Goal: Use online tool/utility

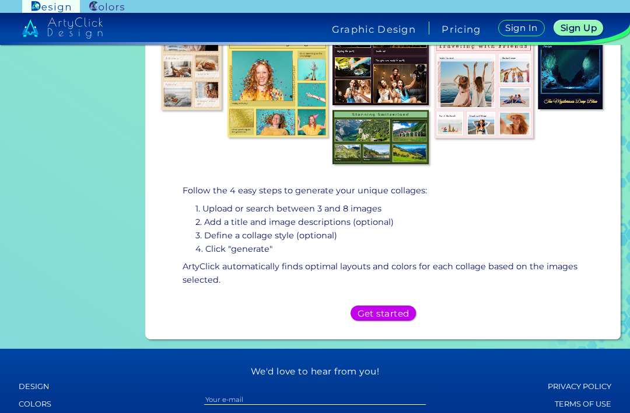
scroll to position [238, 0]
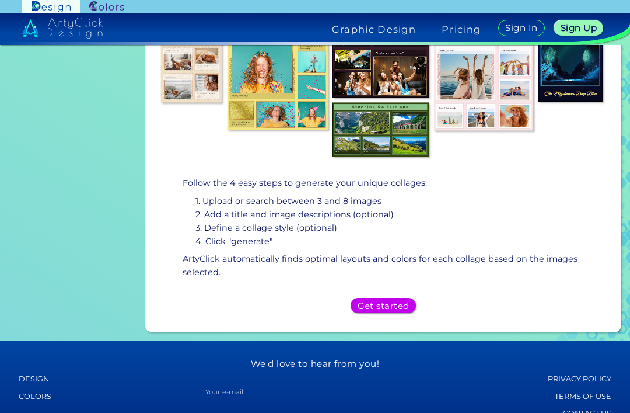
click at [399, 293] on div "Get started" at bounding box center [383, 305] width 447 height 25
click at [390, 301] on h5 "Get started" at bounding box center [383, 305] width 47 height 8
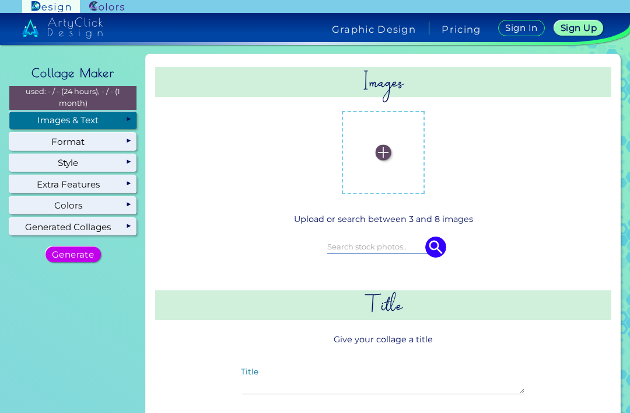
click at [390, 154] on img at bounding box center [383, 152] width 16 height 16
click at [0, 0] on input "file" at bounding box center [0, 0] width 0 height 0
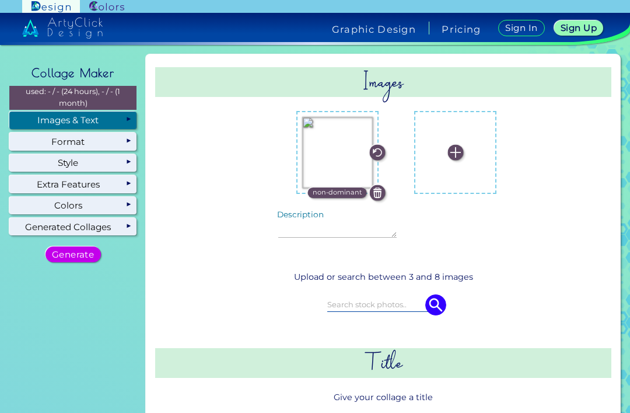
click at [451, 158] on img at bounding box center [456, 152] width 16 height 16
click at [0, 0] on input "file" at bounding box center [0, 0] width 0 height 0
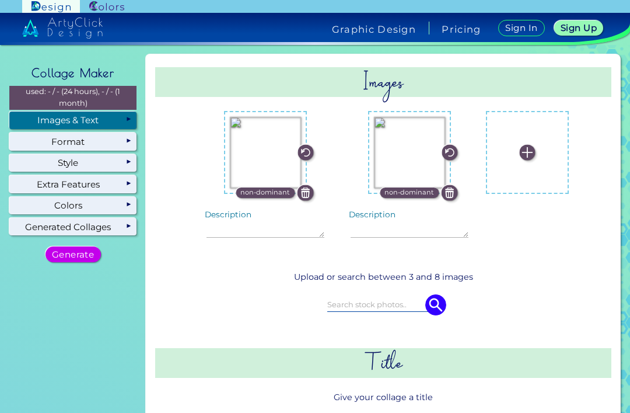
click at [519, 153] on img at bounding box center [527, 152] width 16 height 16
click at [0, 0] on input "file" at bounding box center [0, 0] width 0 height 0
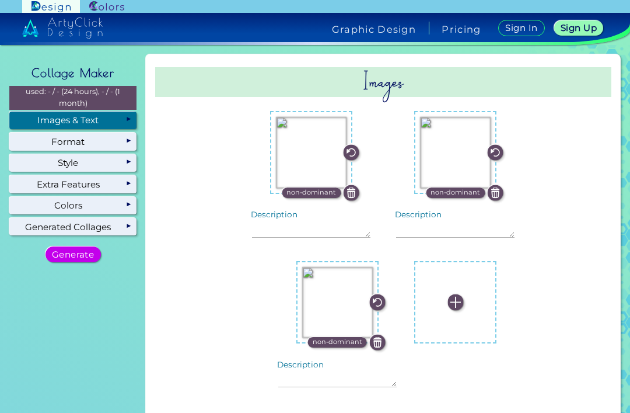
click at [453, 307] on img at bounding box center [456, 302] width 16 height 16
click at [0, 0] on input "file" at bounding box center [0, 0] width 0 height 0
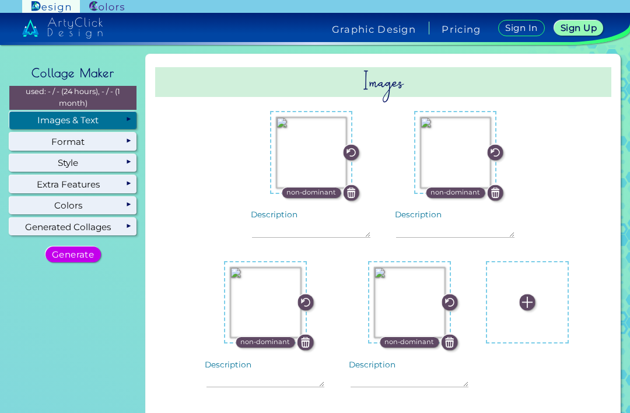
click at [527, 308] on img at bounding box center [527, 302] width 16 height 16
click at [0, 0] on input "file" at bounding box center [0, 0] width 0 height 0
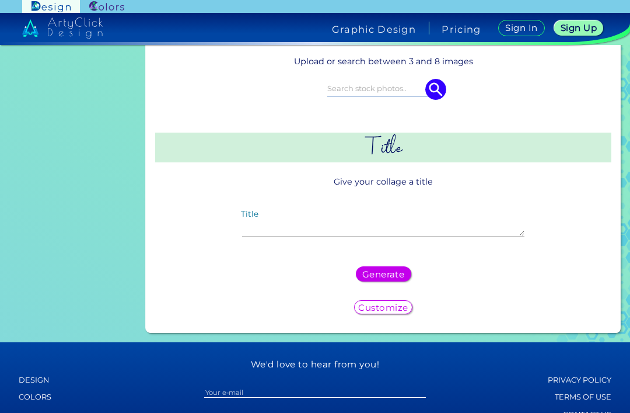
scroll to position [537, 0]
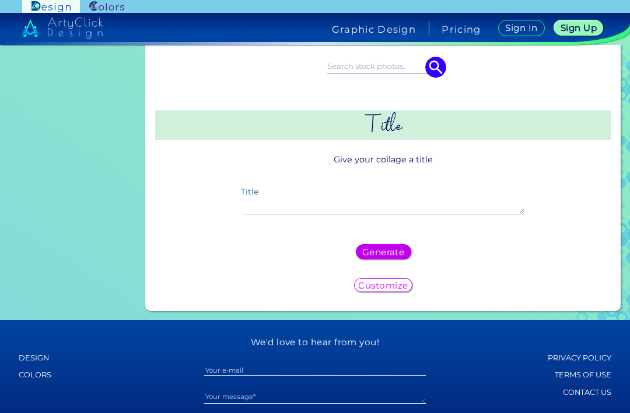
click at [390, 256] on h5 "Generate" at bounding box center [383, 251] width 38 height 8
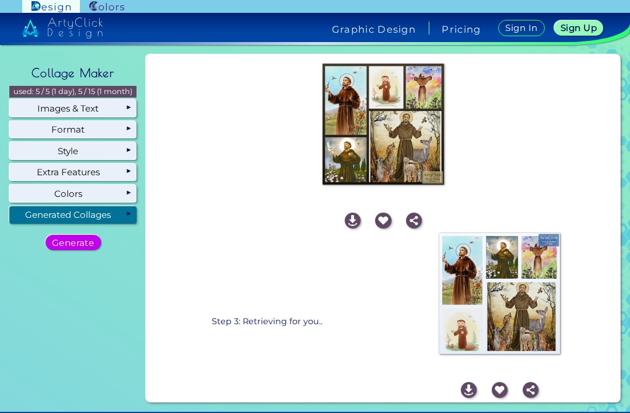
scroll to position [39, 0]
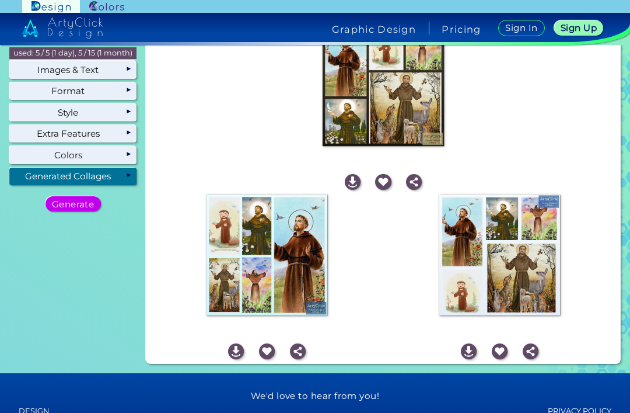
click at [221, 305] on img at bounding box center [267, 254] width 121 height 121
click at [217, 281] on img at bounding box center [267, 254] width 121 height 121
click at [225, 270] on img at bounding box center [267, 254] width 121 height 121
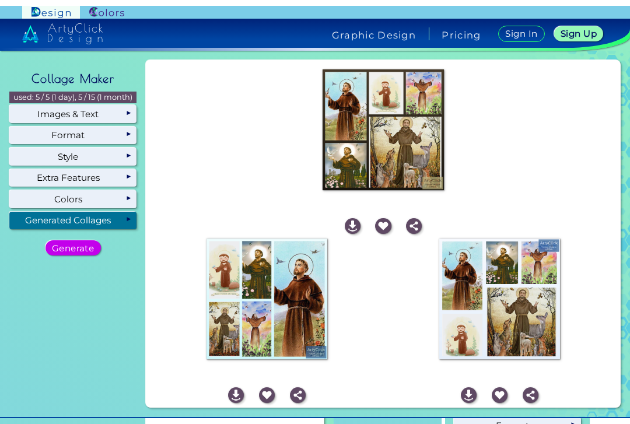
scroll to position [0, 0]
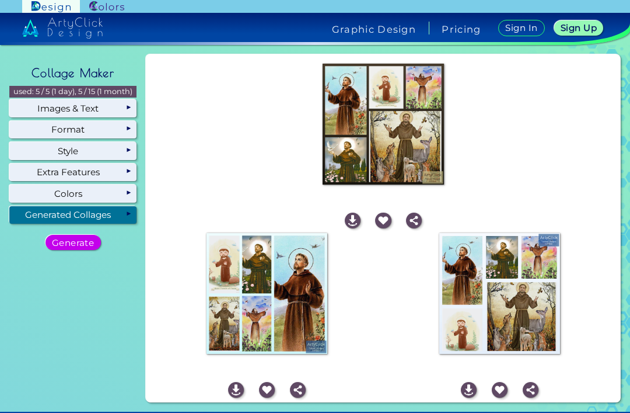
click at [441, 148] on img at bounding box center [383, 124] width 121 height 121
click at [355, 222] on img at bounding box center [353, 220] width 16 height 16
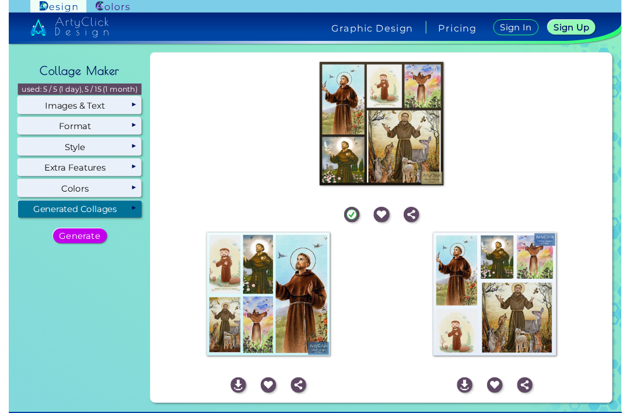
scroll to position [12, 0]
